Goal: Task Accomplishment & Management: Manage account settings

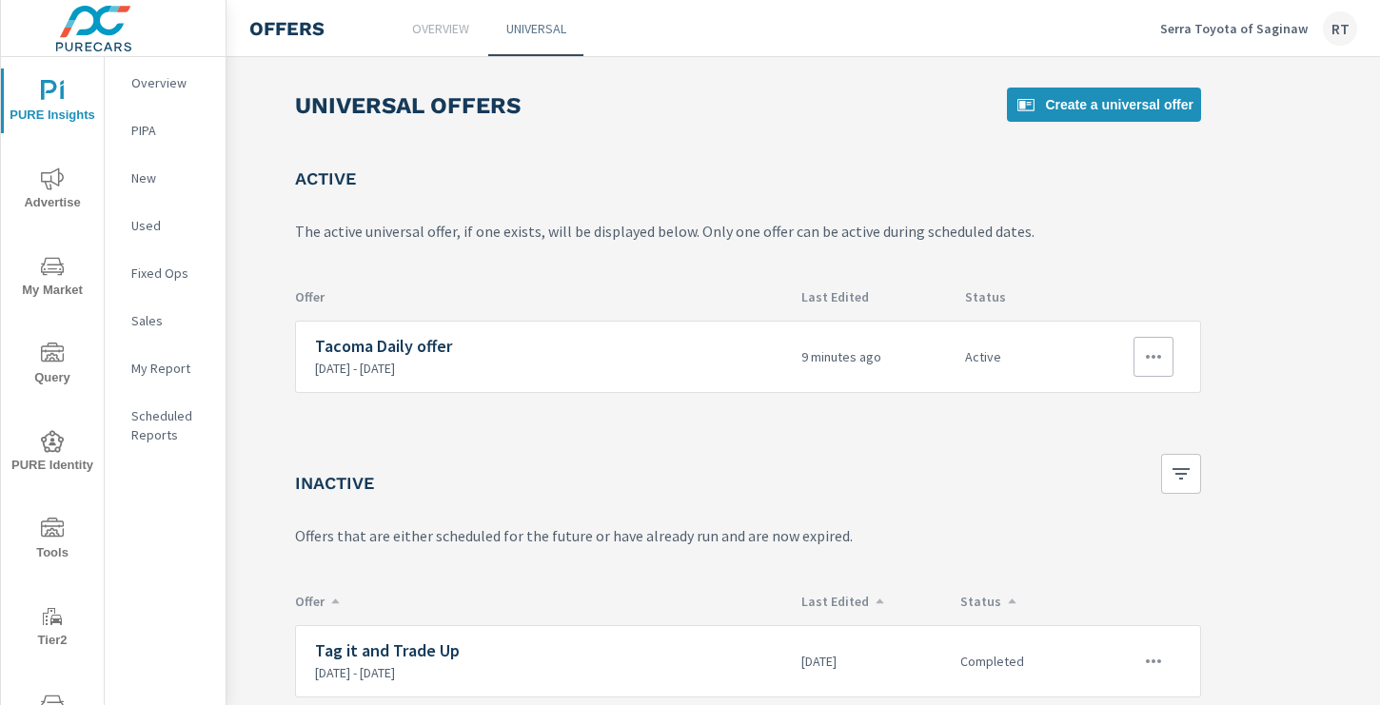
scroll to position [0, 255]
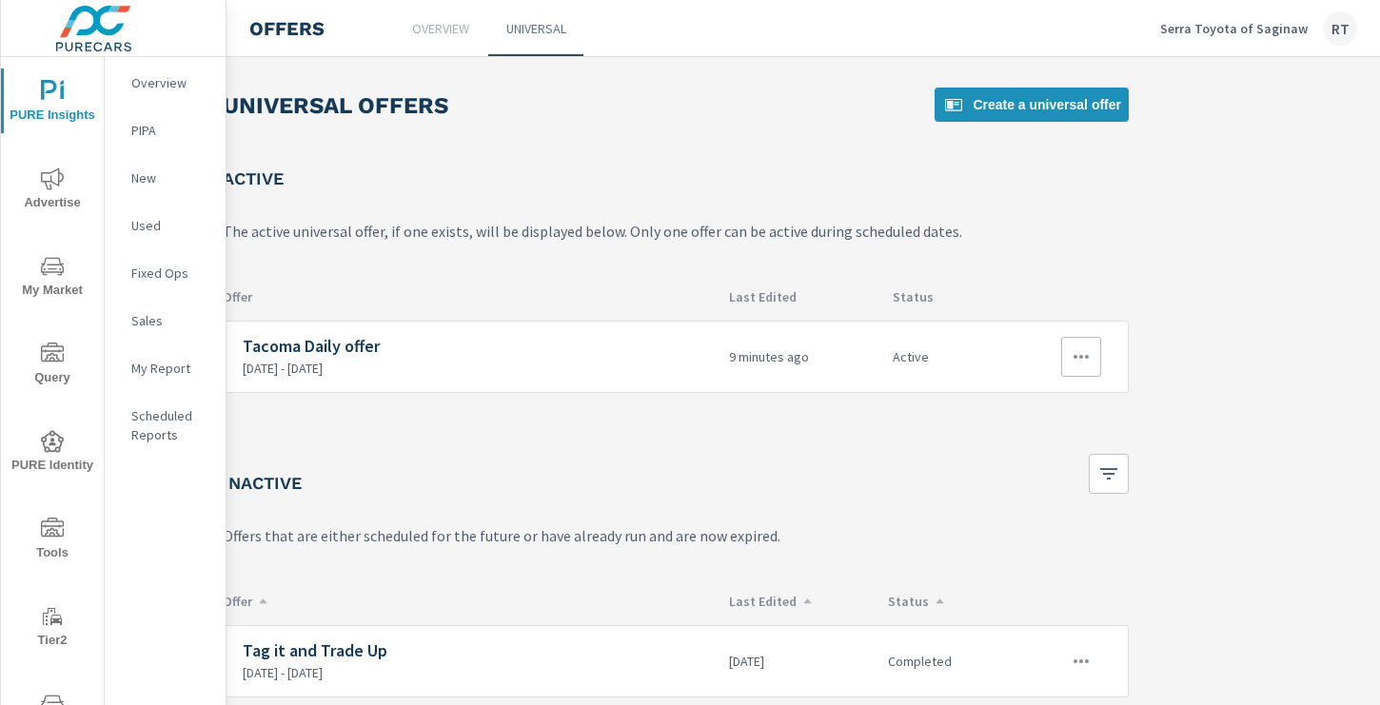
click at [1073, 350] on icon "button" at bounding box center [1081, 356] width 23 height 23
click at [1019, 403] on div "Edit" at bounding box center [1018, 400] width 27 height 23
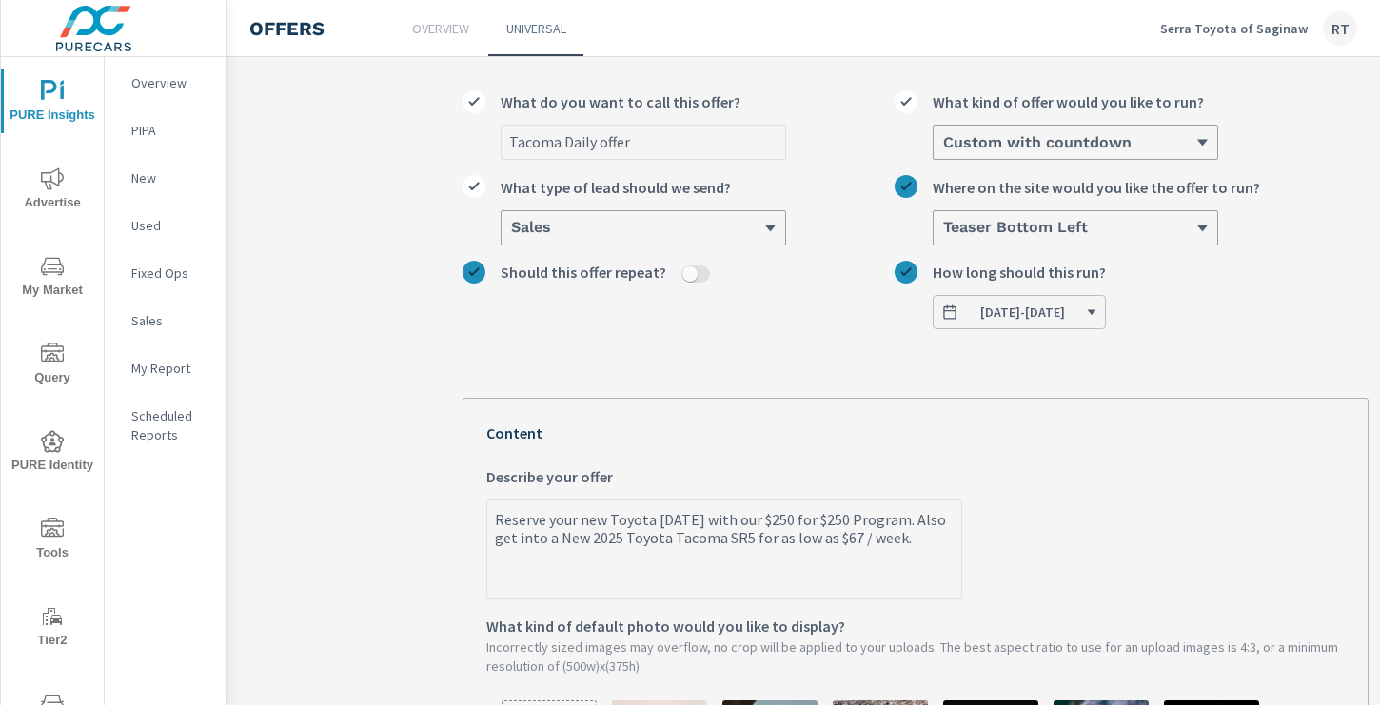
scroll to position [57, 15]
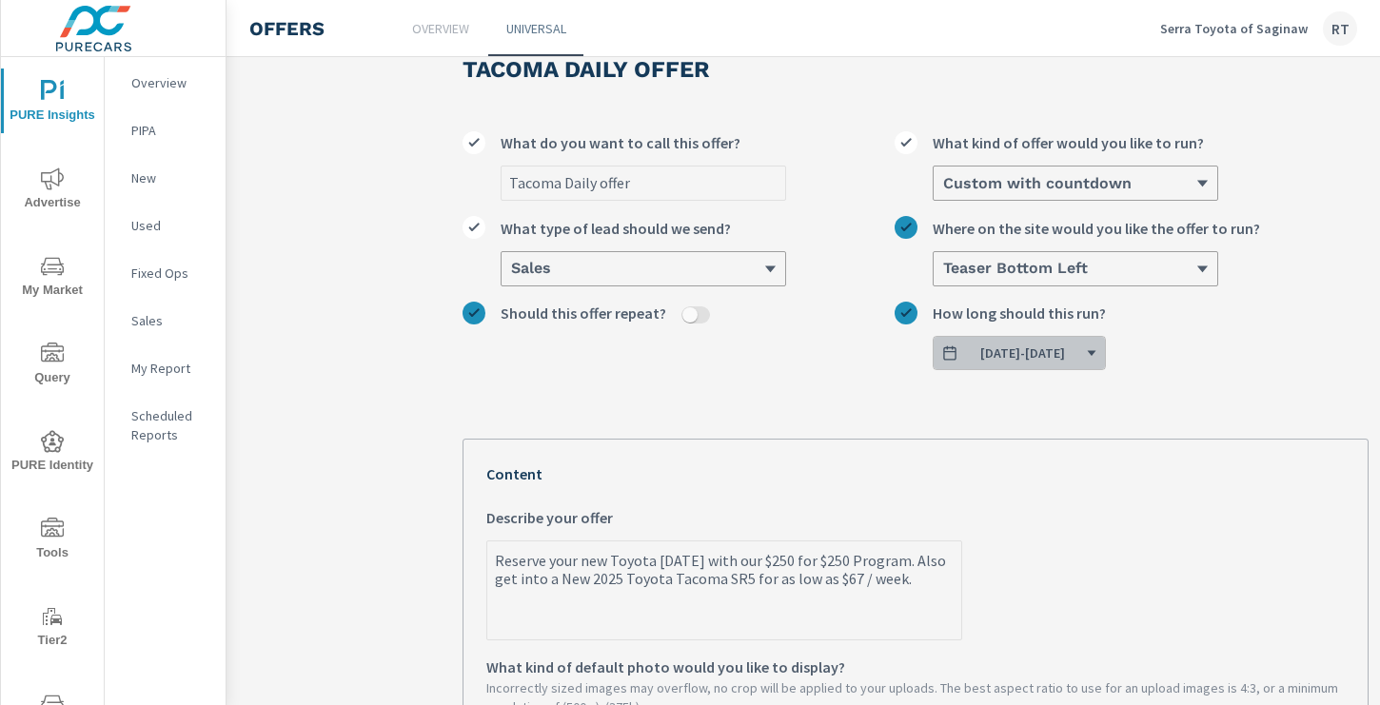
click at [1097, 356] on icon "button" at bounding box center [1091, 352] width 11 height 11
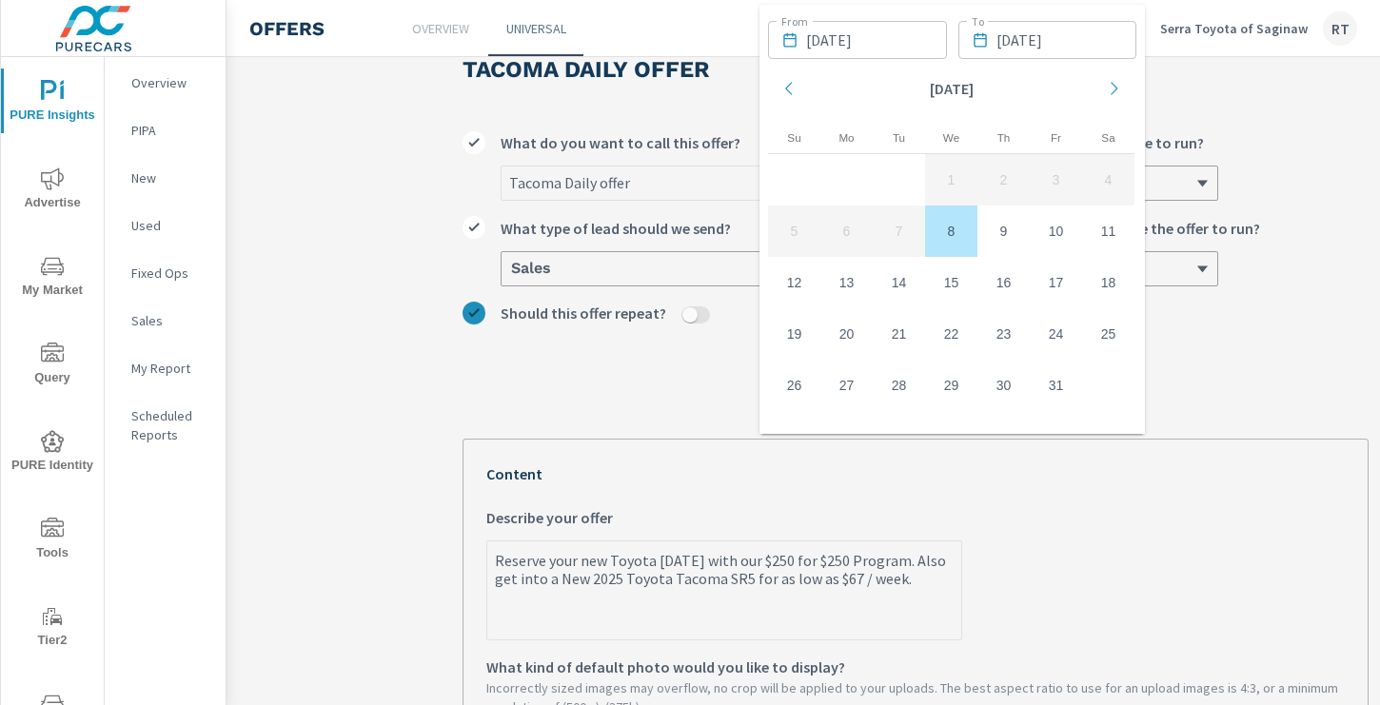
click at [945, 236] on td "8" at bounding box center [951, 231] width 52 height 51
type textarea "x"
type input "[DATE]"
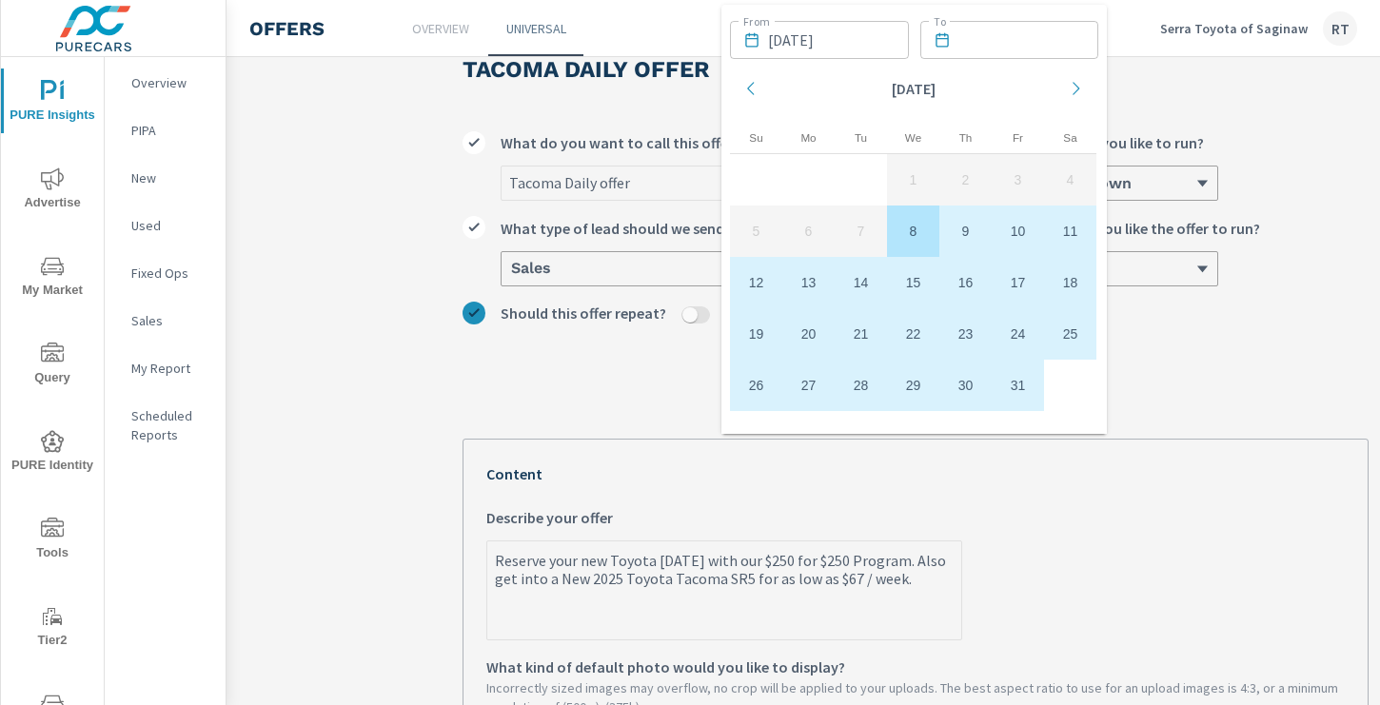
click at [1006, 377] on td "31" at bounding box center [1018, 385] width 52 height 51
type textarea "x"
type input "[DATE]"
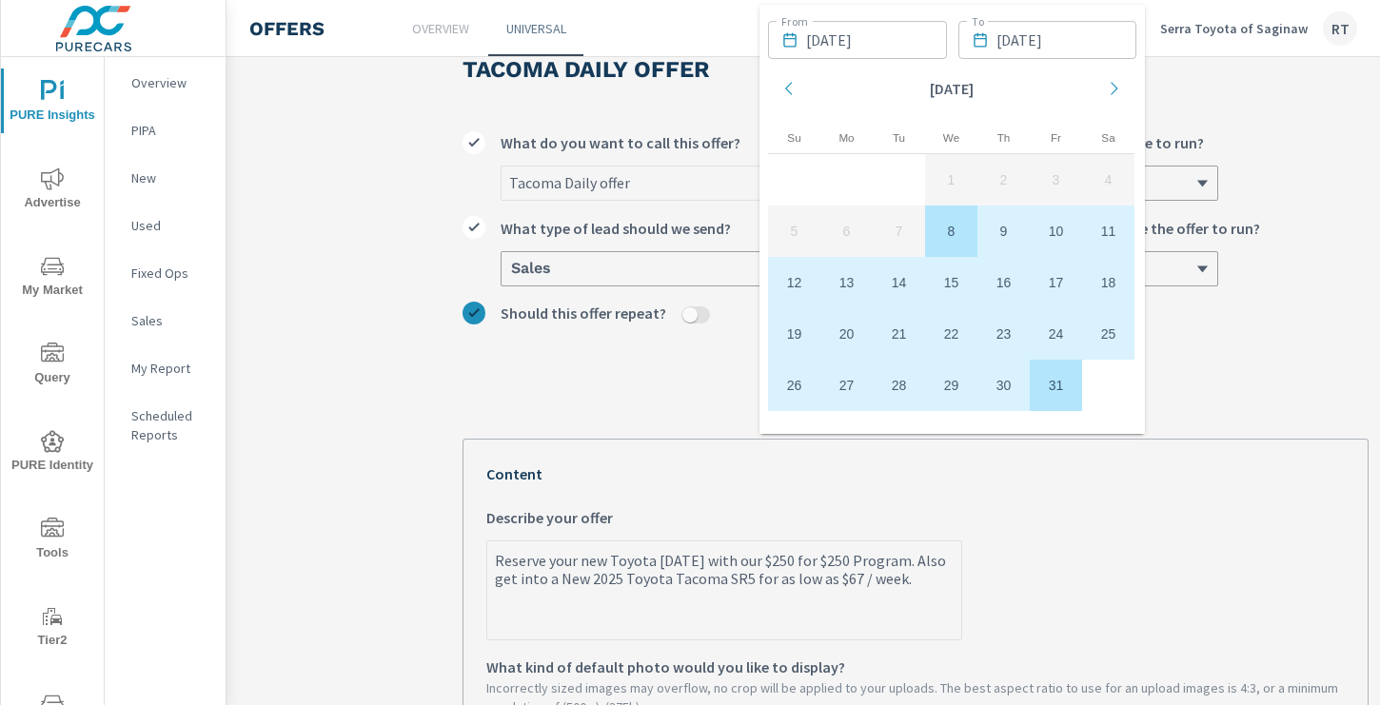
click at [361, 394] on section "Tacoma Daily offer Tacoma Daily offer What do you want to call this offer? Cust…" at bounding box center [915, 711] width 1408 height 1377
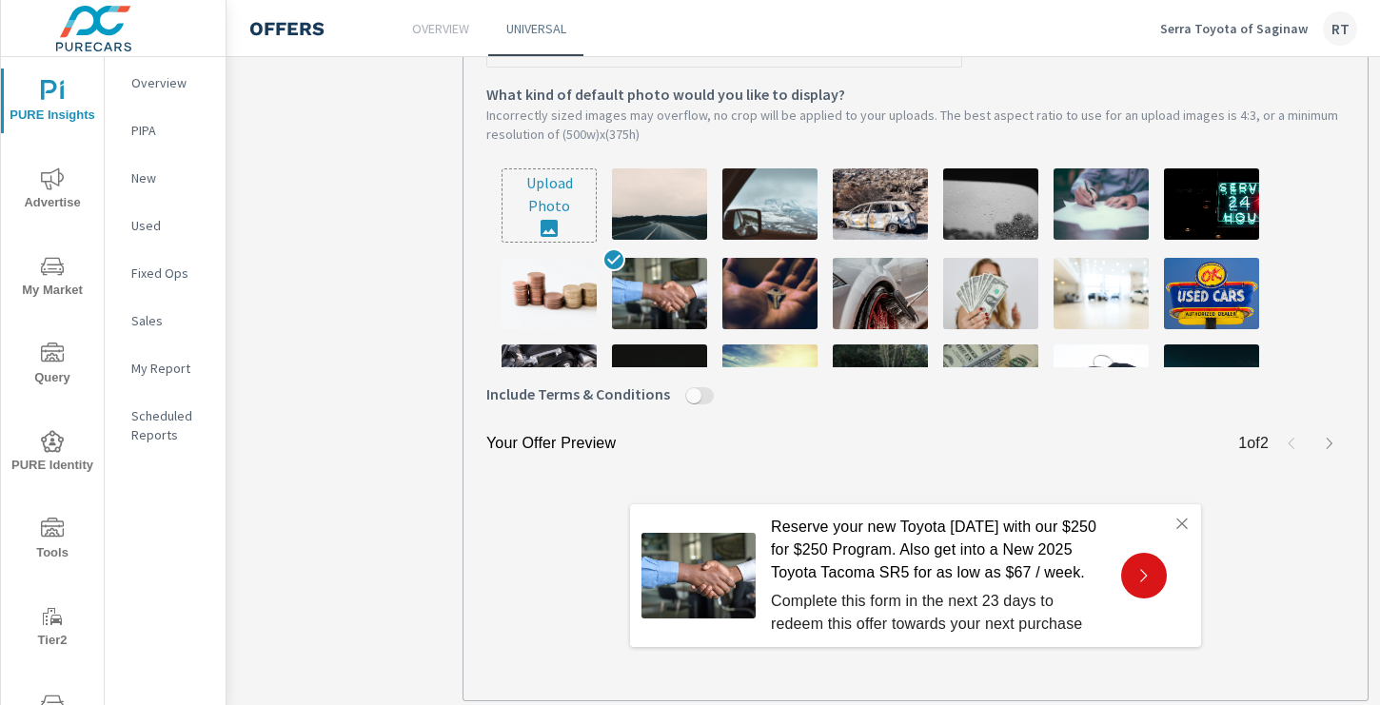
scroll to position [750, 15]
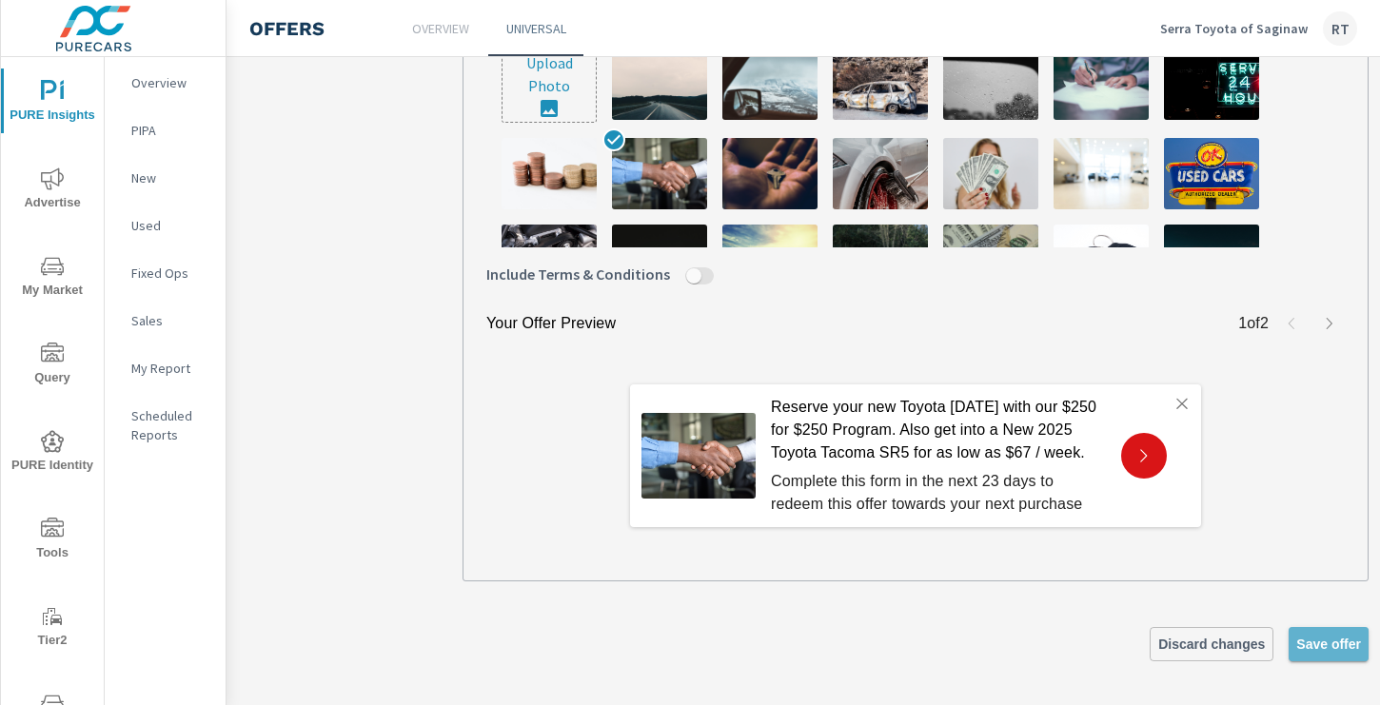
click at [1306, 645] on span "Save offer" at bounding box center [1328, 644] width 65 height 17
type textarea "x"
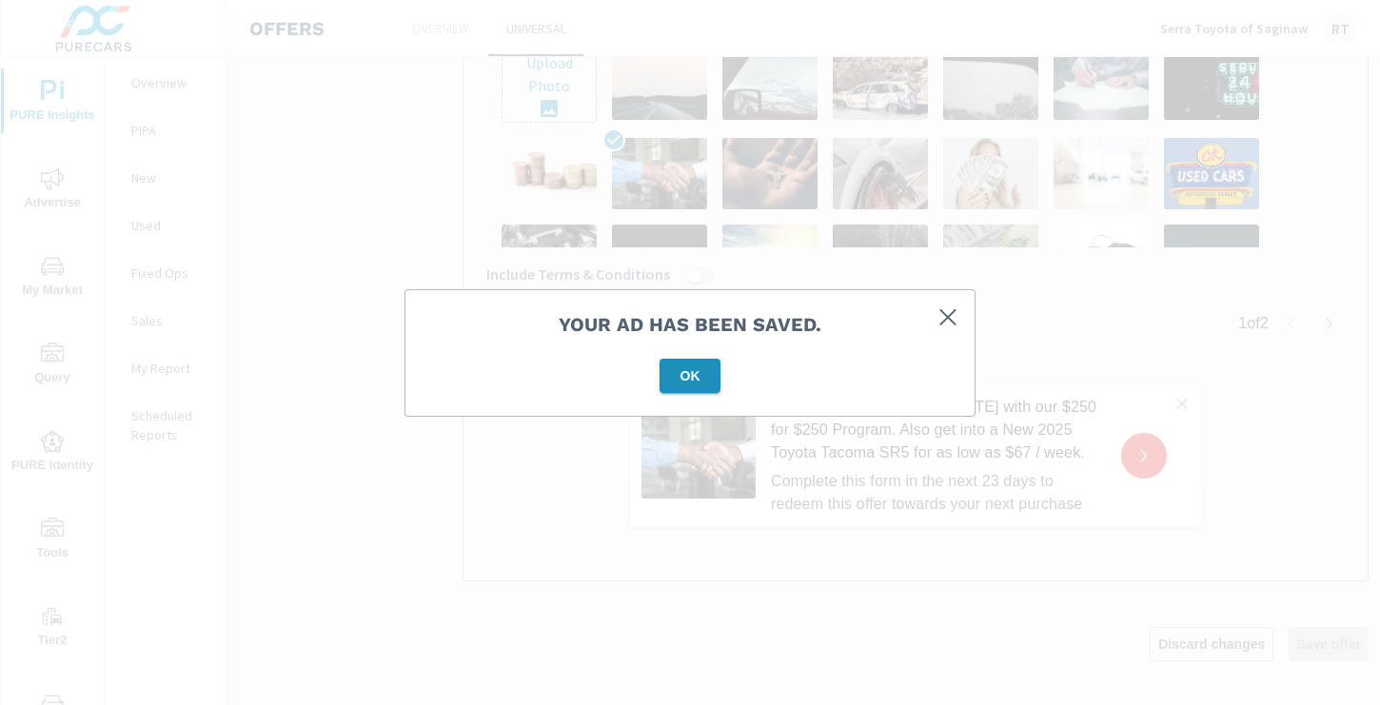
click at [692, 380] on span "OK" at bounding box center [690, 375] width 46 height 17
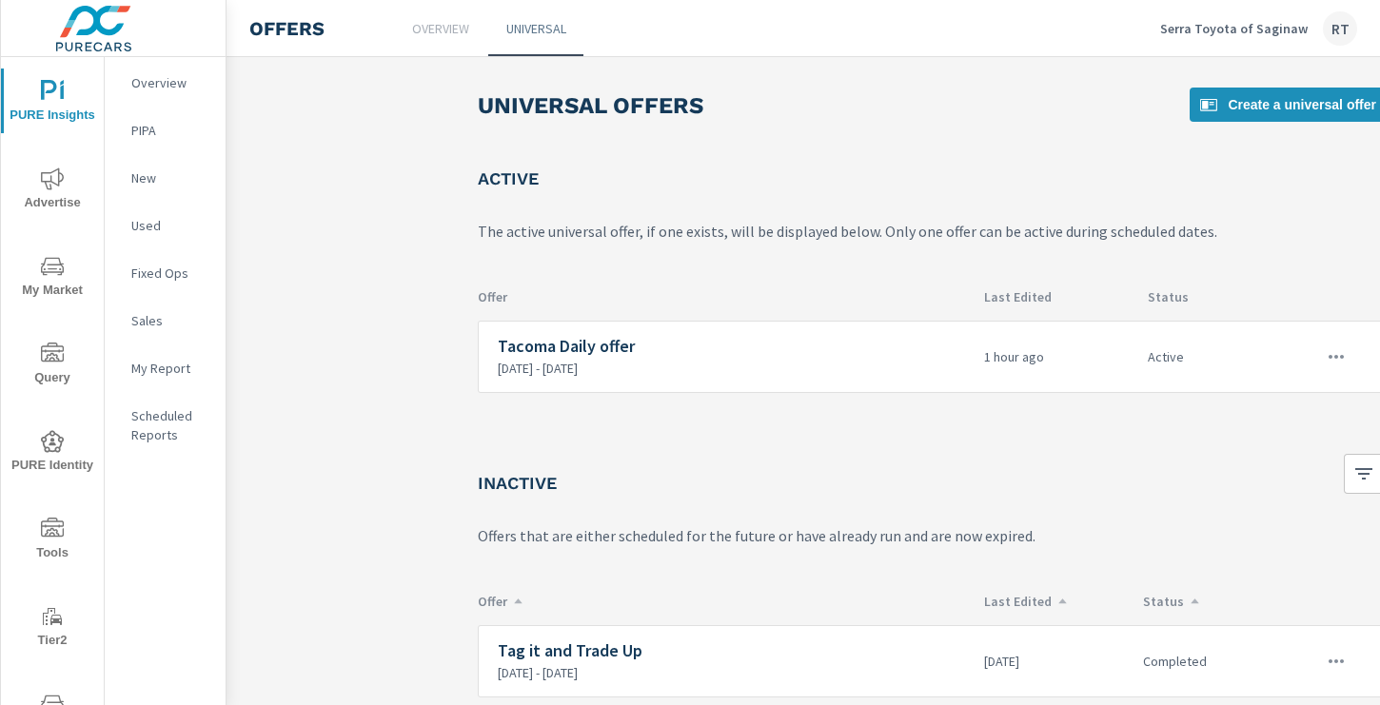
click at [39, 177] on span "Advertise" at bounding box center [52, 190] width 91 height 47
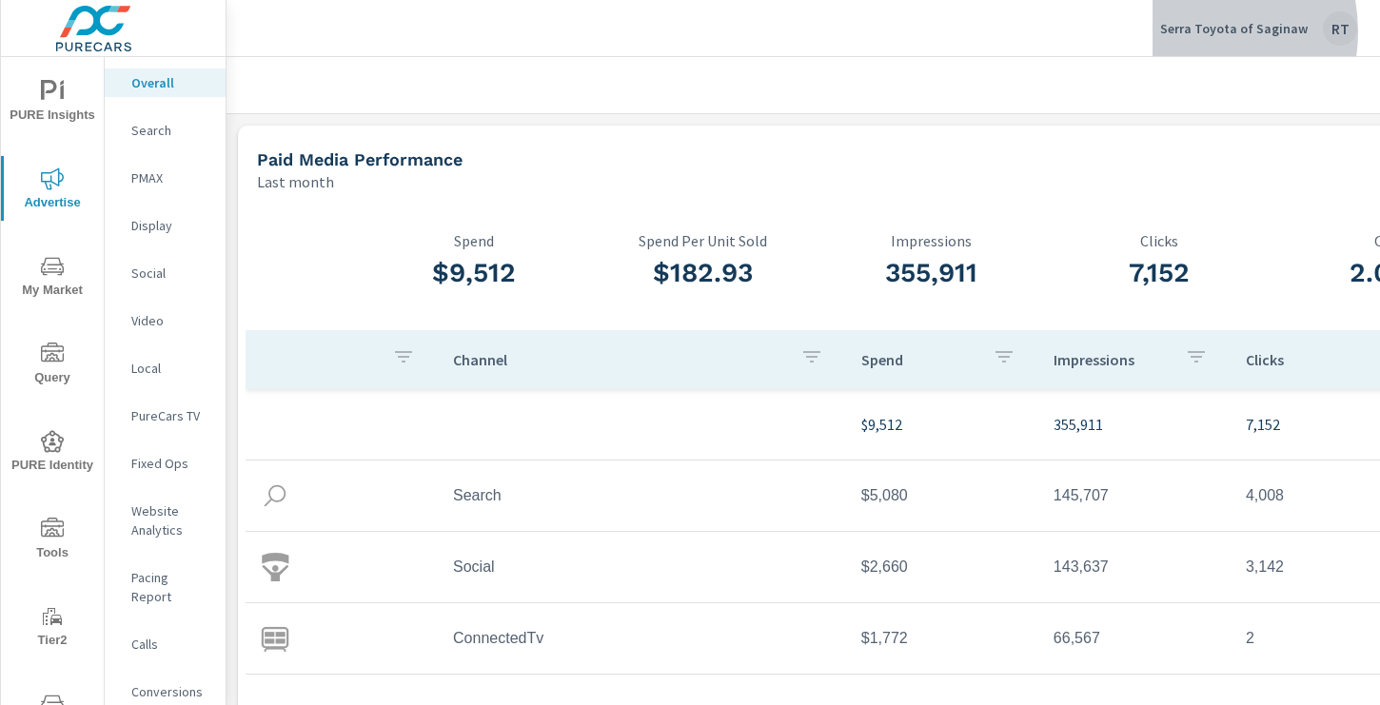
click at [1189, 31] on p "Serra Toyota of Saginaw" at bounding box center [1233, 28] width 147 height 17
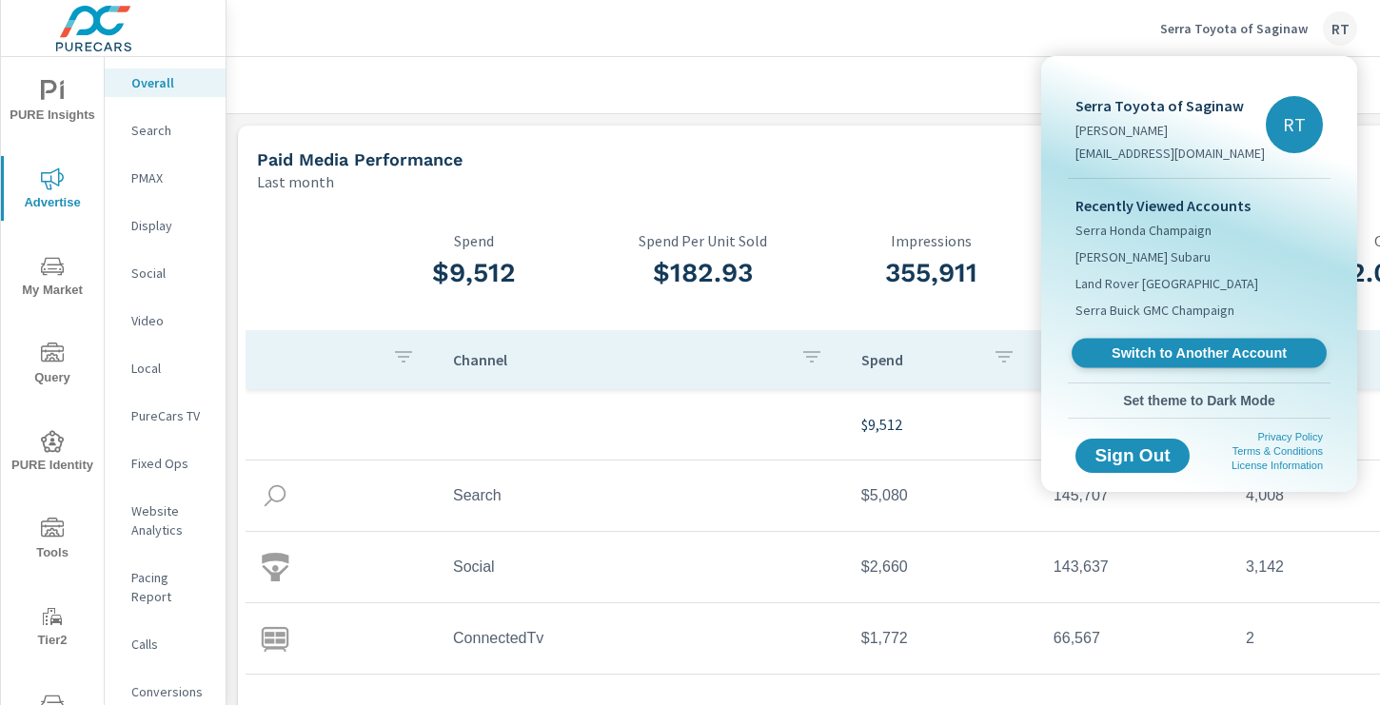
click at [1109, 349] on span "Switch to Another Account" at bounding box center [1198, 353] width 233 height 18
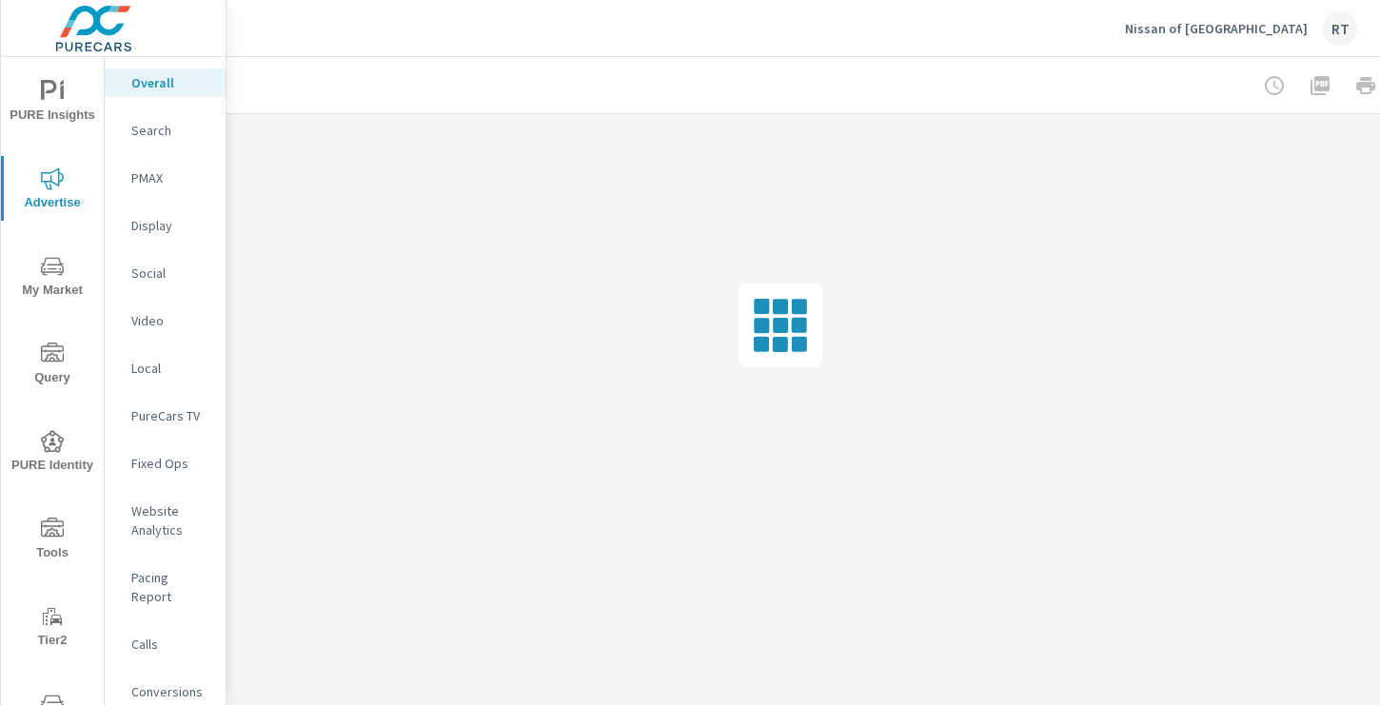
scroll to position [0, 255]
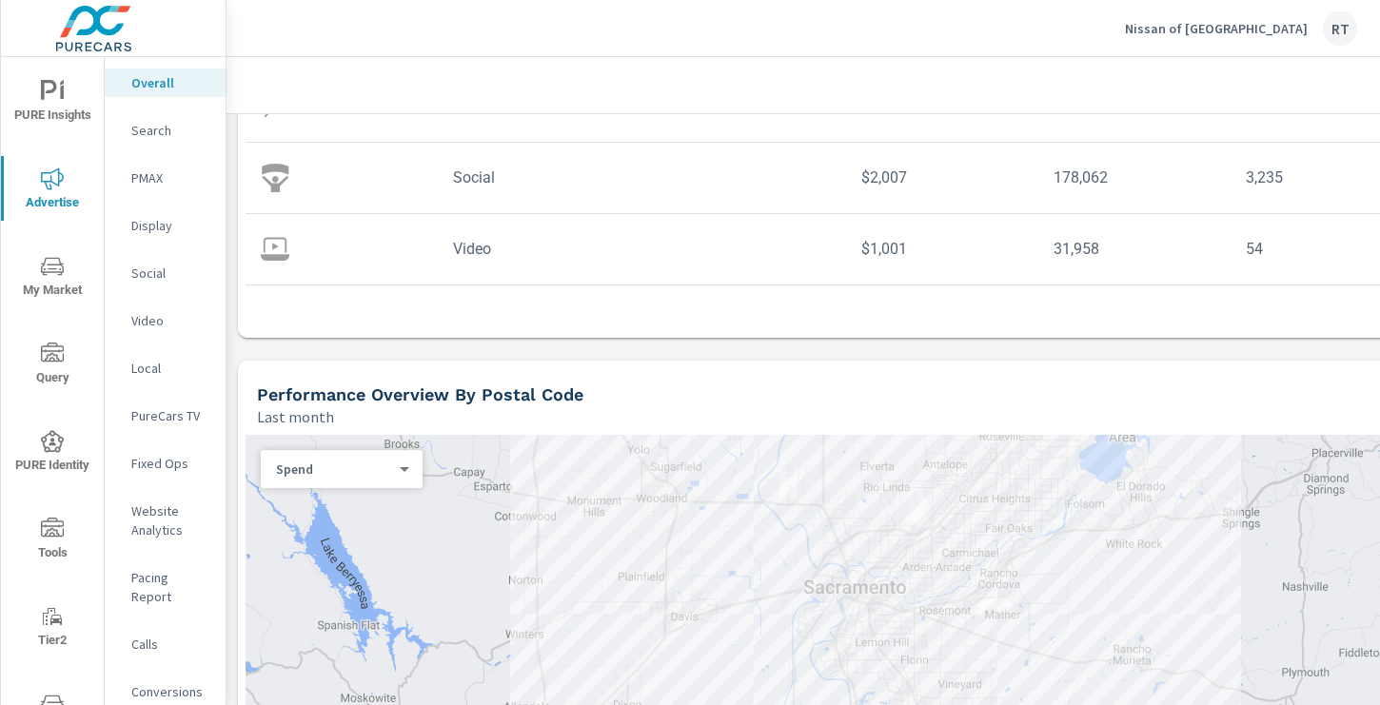
scroll to position [431, 0]
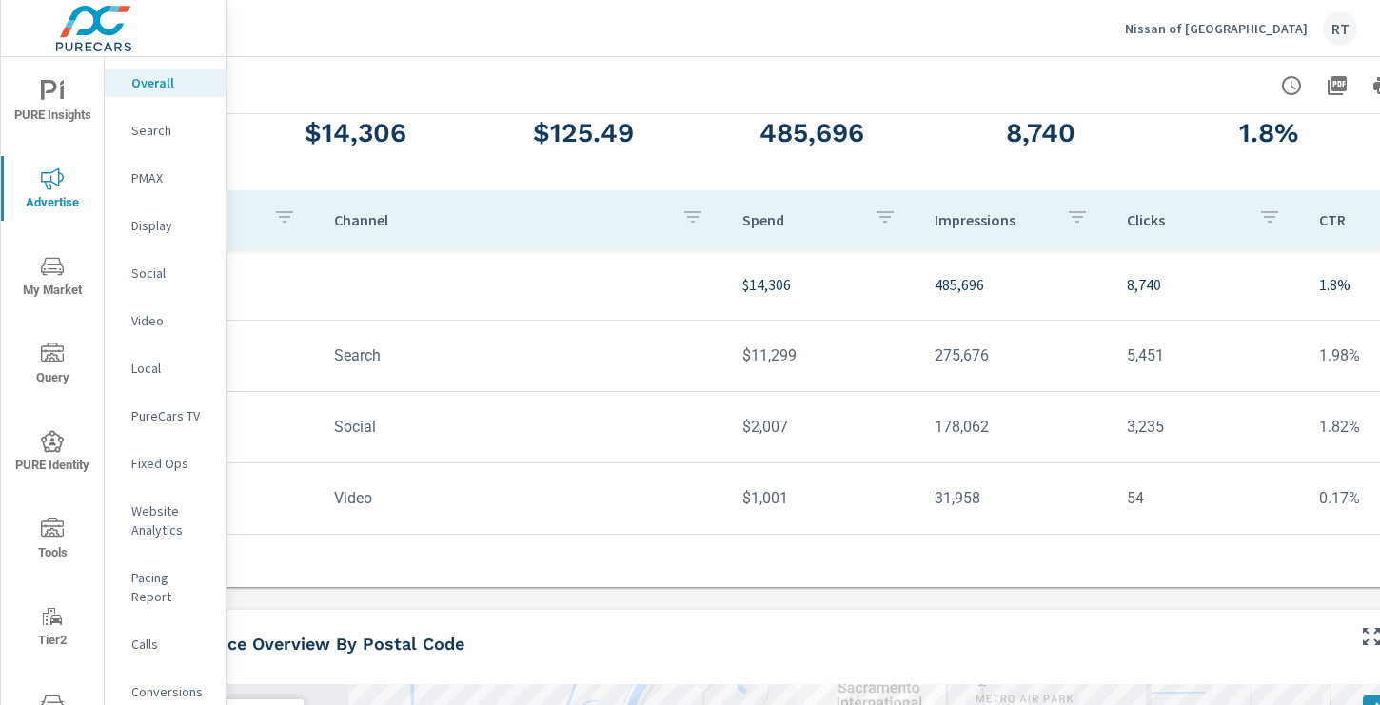
scroll to position [140, 169]
